Goal: Task Accomplishment & Management: Manage account settings

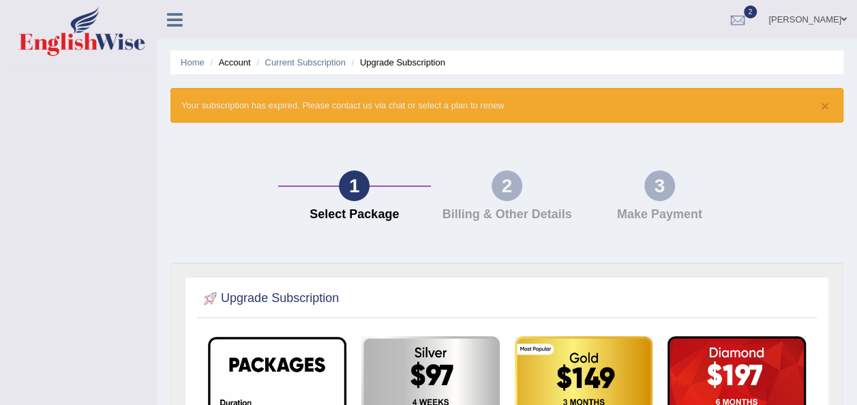
click at [383, 19] on ul "[PERSON_NAME] Toggle navigation Username: oliversamawano84 Access Type: Online …" at bounding box center [612, 19] width 490 height 39
click at [754, 16] on span "2" at bounding box center [751, 11] width 14 height 13
click at [753, 10] on span "2" at bounding box center [751, 11] width 14 height 13
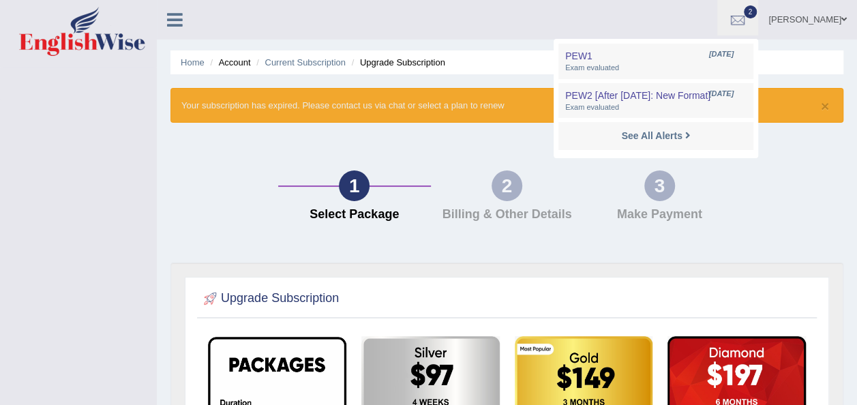
click at [753, 10] on span "2" at bounding box center [751, 11] width 14 height 13
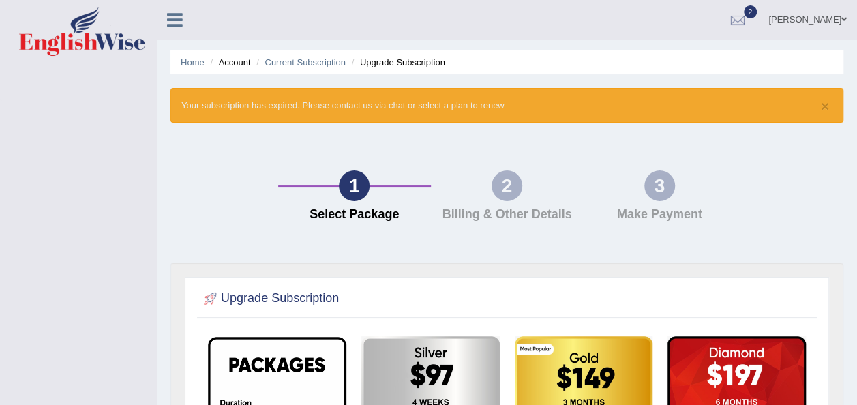
click at [753, 10] on span "2" at bounding box center [751, 11] width 14 height 13
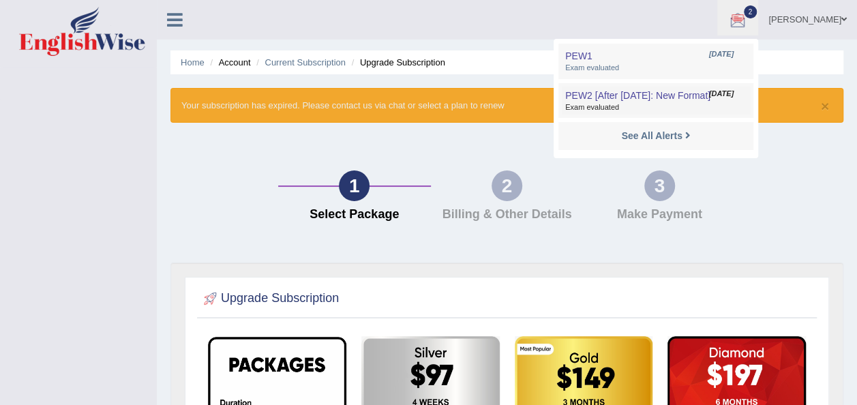
click at [643, 98] on span "PEW2 [After [DATE]: New Format]" at bounding box center [637, 95] width 145 height 11
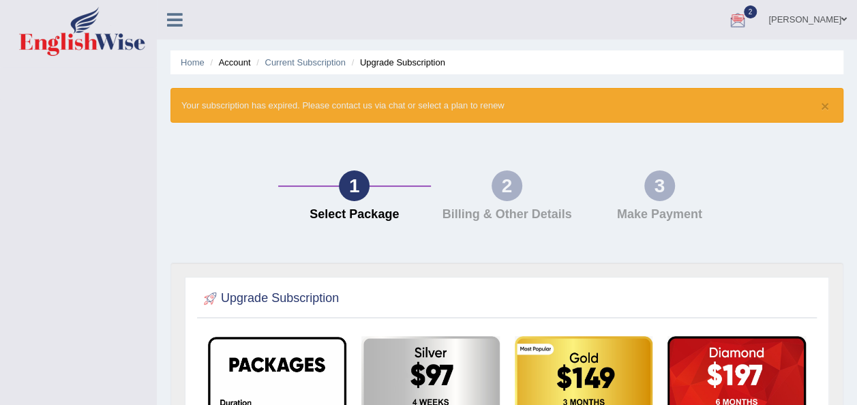
click at [747, 12] on div at bounding box center [737, 20] width 20 height 20
